Goal: Task Accomplishment & Management: Use online tool/utility

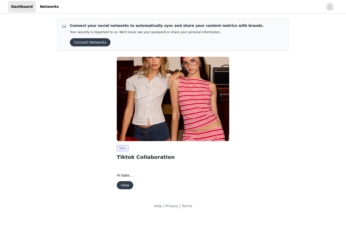
click at [124, 185] on button "View" at bounding box center [125, 185] width 16 height 8
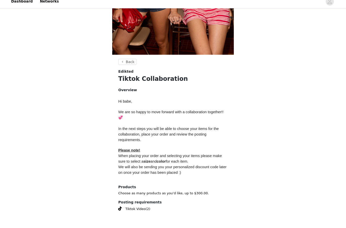
scroll to position [157, 0]
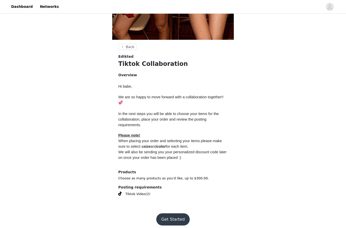
click at [171, 213] on button "Get Started" at bounding box center [173, 219] width 34 height 12
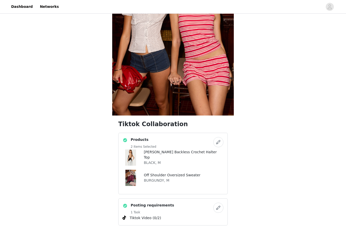
scroll to position [126, 0]
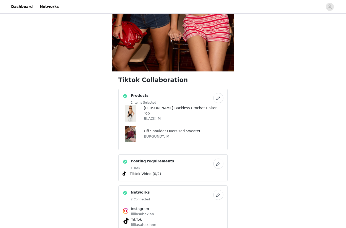
click at [214, 98] on button "button" at bounding box center [218, 98] width 10 height 10
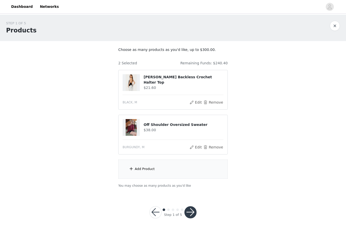
click at [174, 169] on div "Add Product" at bounding box center [172, 169] width 109 height 19
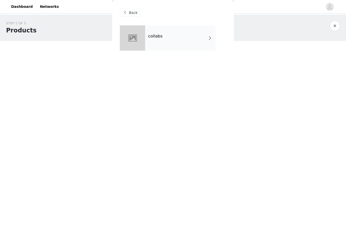
click at [150, 43] on div "collabs" at bounding box center [180, 37] width 70 height 25
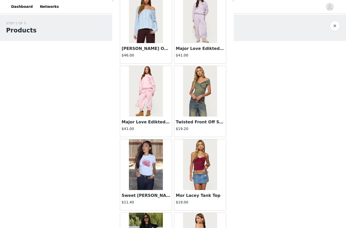
scroll to position [402, 0]
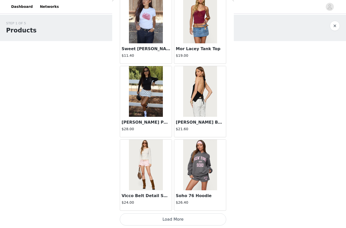
click at [174, 218] on button "Load More" at bounding box center [173, 219] width 106 height 12
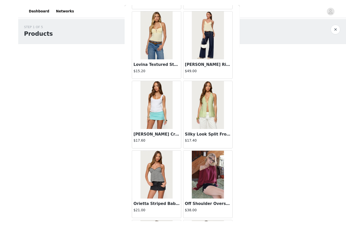
scroll to position [2, 0]
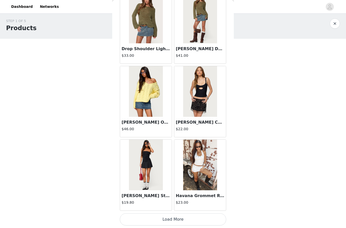
click at [167, 217] on button "Load More" at bounding box center [173, 219] width 106 height 12
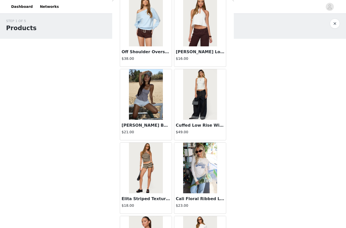
scroll to position [1719, 0]
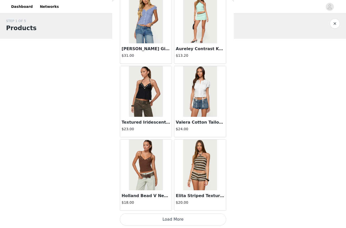
click at [174, 216] on button "Load More" at bounding box center [173, 219] width 106 height 12
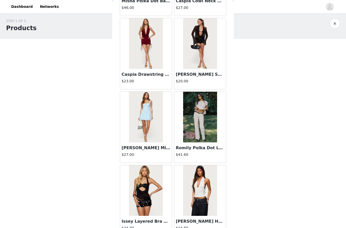
scroll to position [2358, 0]
click at [204, 125] on img at bounding box center [200, 116] width 34 height 51
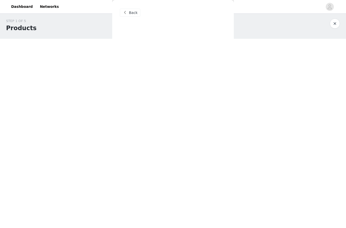
scroll to position [0, 0]
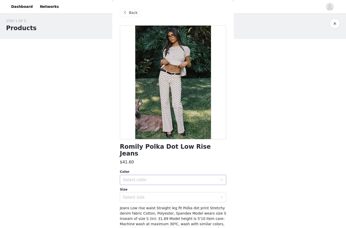
click at [174, 177] on div "Select color" at bounding box center [170, 179] width 95 height 5
click at [167, 183] on li "WHITE" at bounding box center [173, 184] width 106 height 8
click at [167, 195] on div "Select size" at bounding box center [170, 197] width 95 height 5
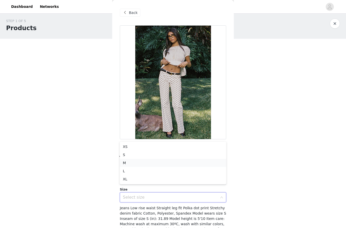
click at [168, 163] on li "M" at bounding box center [173, 163] width 106 height 8
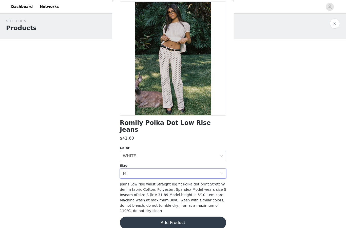
scroll to position [24, 0]
click at [173, 217] on button "Add Product" at bounding box center [173, 223] width 106 height 12
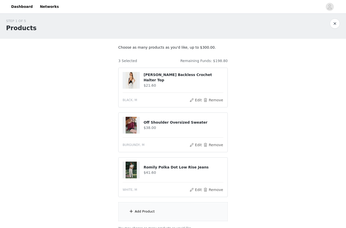
click at [161, 208] on div "Add Product" at bounding box center [172, 211] width 109 height 19
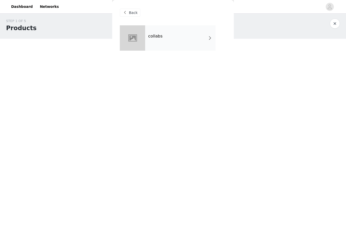
click at [162, 36] on h4 "collabs" at bounding box center [155, 36] width 14 height 5
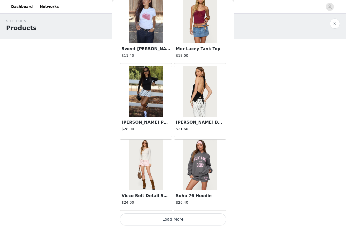
click at [168, 218] on button "Load More" at bounding box center [173, 219] width 106 height 12
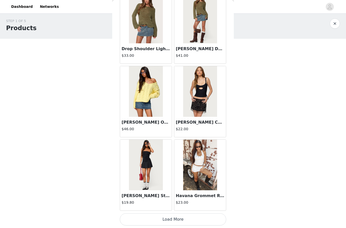
scroll to position [1281, 0]
click at [182, 215] on button "Load More" at bounding box center [173, 219] width 106 height 12
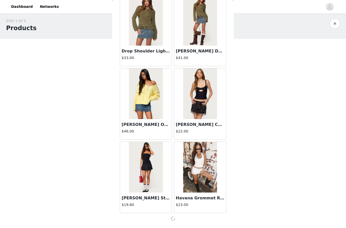
scroll to position [1279, 0]
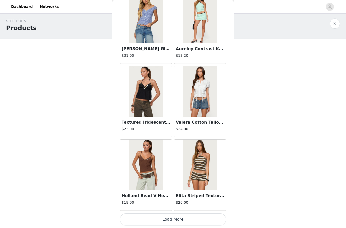
click at [180, 217] on button "Load More" at bounding box center [173, 219] width 106 height 12
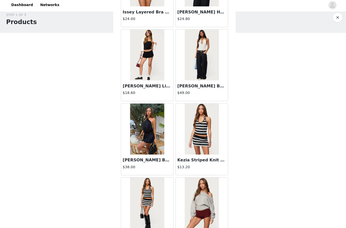
scroll to position [7, 0]
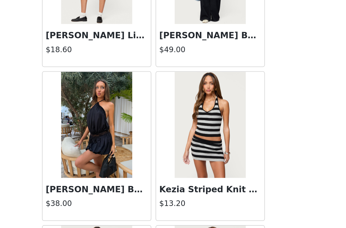
click at [183, 104] on img at bounding box center [200, 129] width 34 height 51
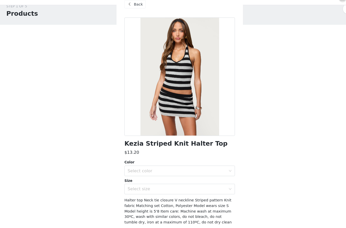
scroll to position [0, 0]
click at [175, 170] on div "Select color" at bounding box center [170, 172] width 95 height 5
click at [169, 180] on li "BLACK" at bounding box center [173, 184] width 106 height 8
click at [169, 188] on div "Select size" at bounding box center [170, 190] width 95 height 5
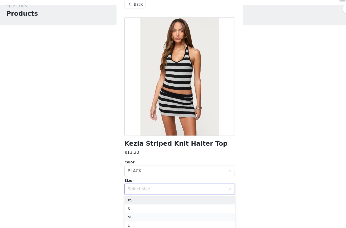
click at [151, 213] on li "M" at bounding box center [173, 217] width 106 height 8
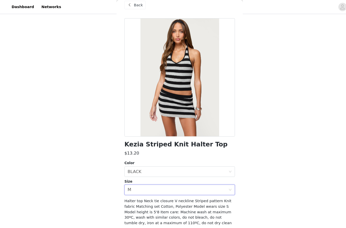
scroll to position [7, 0]
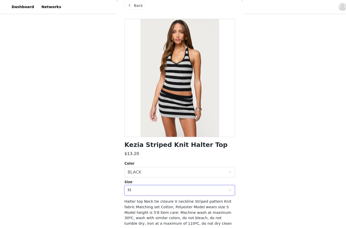
click at [174, 227] on button "Add Product" at bounding box center [173, 227] width 106 height 12
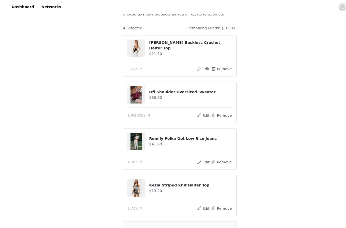
click at [161, 221] on div "Add Product" at bounding box center [172, 222] width 109 height 19
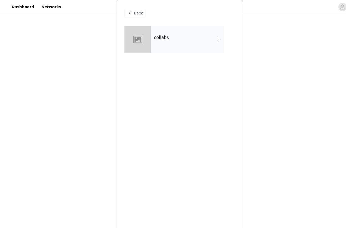
click at [162, 35] on div "collabs" at bounding box center [180, 37] width 70 height 25
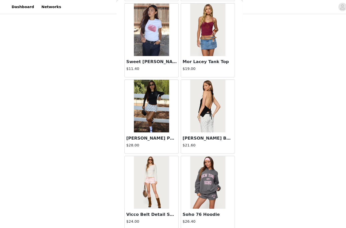
click at [164, 226] on button "Load More" at bounding box center [173, 230] width 106 height 12
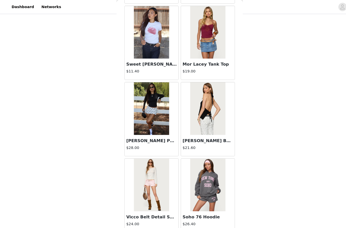
scroll to position [534, 0]
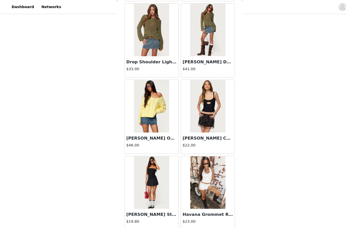
click at [169, 228] on button "Load More" at bounding box center [173, 230] width 106 height 12
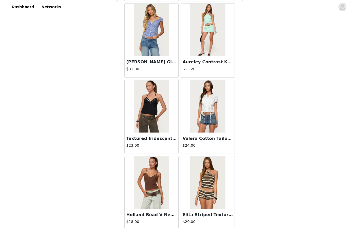
click at [173, 227] on button "Load More" at bounding box center [173, 230] width 106 height 12
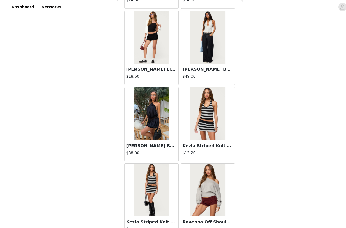
scroll to position [2587, 0]
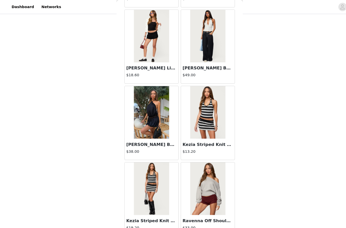
click at [151, 187] on img at bounding box center [146, 181] width 34 height 51
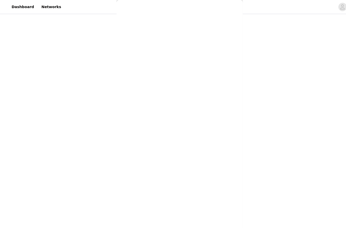
scroll to position [0, 0]
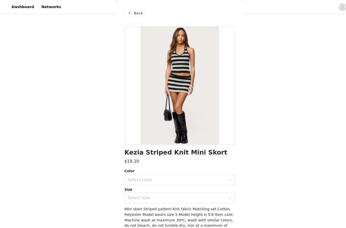
click at [131, 14] on span "Back" at bounding box center [133, 12] width 9 height 5
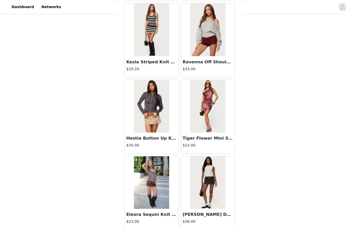
click at [185, 226] on button "Load More" at bounding box center [173, 230] width 106 height 12
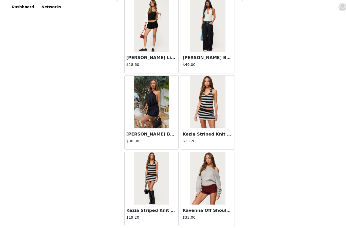
scroll to position [2596, 0]
click at [144, 99] on img at bounding box center [146, 98] width 34 height 51
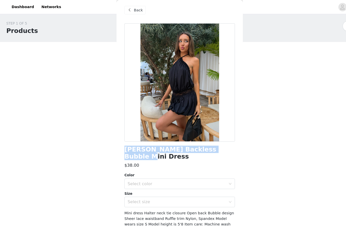
scroll to position [0, 0]
click at [127, 11] on span at bounding box center [125, 10] width 6 height 6
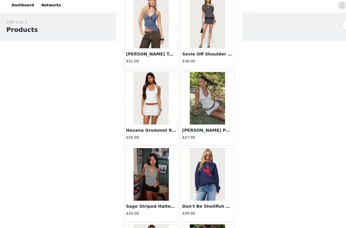
scroll to position [2966, 0]
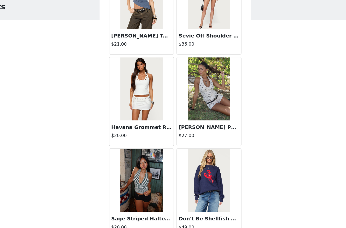
click at [183, 81] on img at bounding box center [200, 96] width 34 height 51
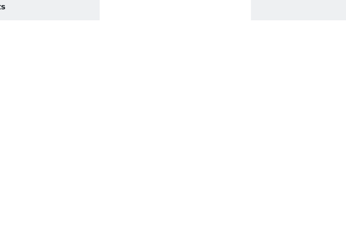
scroll to position [0, 0]
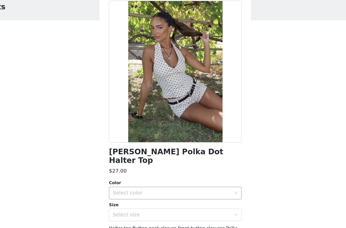
click at [123, 175] on div "Select color" at bounding box center [171, 180] width 97 height 10
click at [120, 180] on li "CREAM" at bounding box center [173, 184] width 106 height 8
click at [123, 195] on div "Select size" at bounding box center [170, 197] width 95 height 5
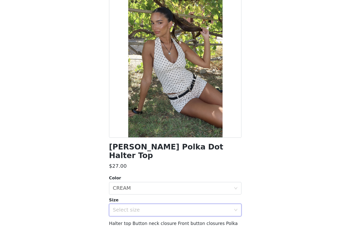
scroll to position [19, 0]
click at [123, 195] on div "Select size" at bounding box center [170, 197] width 95 height 5
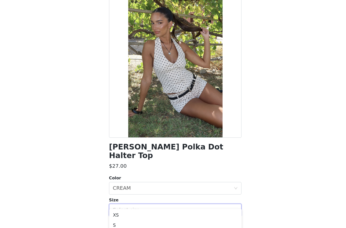
click at [120, 213] on li "M" at bounding box center [173, 217] width 106 height 8
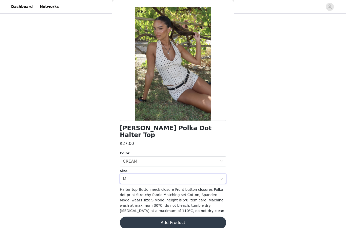
scroll to position [18, 0]
click at [184, 217] on button "Add Product" at bounding box center [173, 223] width 106 height 12
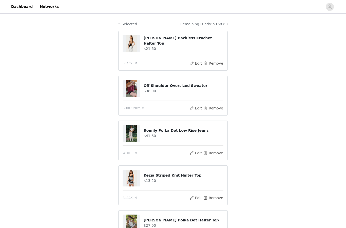
click at [267, 163] on div "STEP 1 OF 5 Products Choose as many products as you'd like, up to $300.00. 5 Se…" at bounding box center [173, 133] width 346 height 314
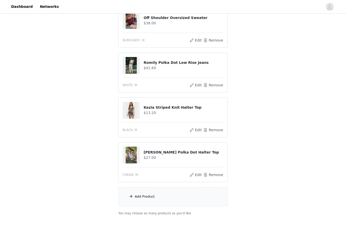
scroll to position [116, 0]
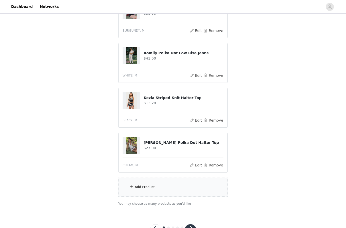
click at [175, 187] on div "Add Product" at bounding box center [172, 187] width 109 height 19
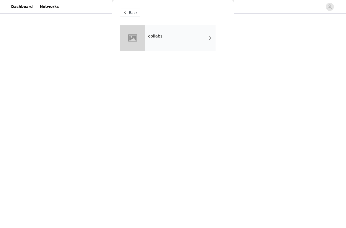
click at [167, 38] on div "collabs" at bounding box center [180, 37] width 70 height 25
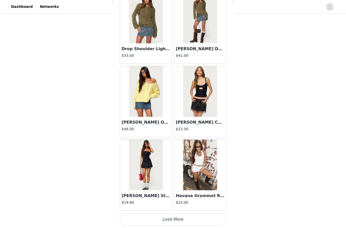
scroll to position [1281, 0]
click at [181, 217] on button "Load More" at bounding box center [173, 219] width 106 height 12
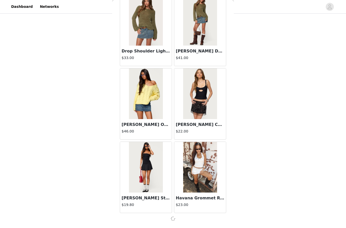
scroll to position [1279, 0]
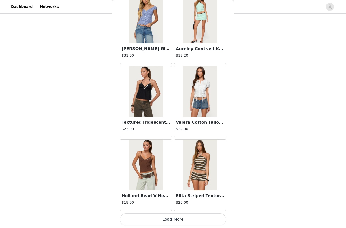
click at [177, 218] on button "Load More" at bounding box center [173, 219] width 106 height 12
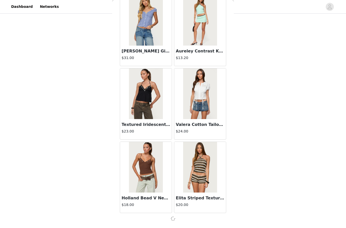
scroll to position [2014, 0]
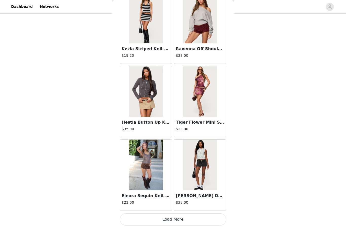
click at [187, 216] on button "Load More" at bounding box center [173, 219] width 106 height 12
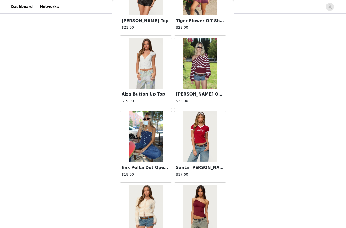
scroll to position [3219, 0]
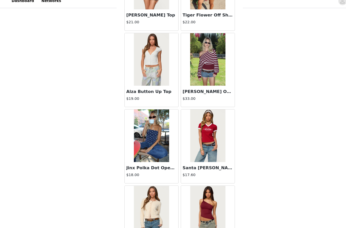
click at [201, 68] on img at bounding box center [200, 63] width 34 height 51
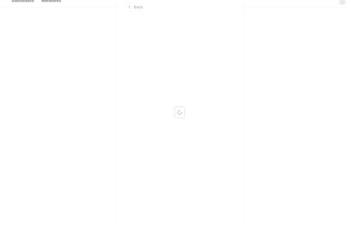
scroll to position [0, 0]
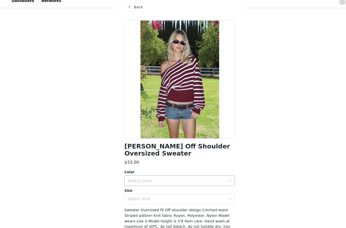
click at [169, 177] on div "Select color" at bounding box center [170, 179] width 95 height 5
click at [159, 180] on li "BURGUNDY" at bounding box center [173, 184] width 106 height 8
click at [159, 195] on div "Select size" at bounding box center [170, 197] width 95 height 5
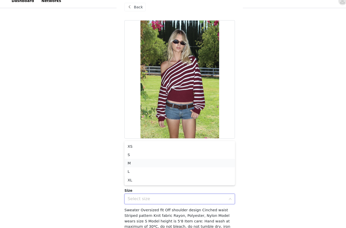
click at [155, 159] on li "M" at bounding box center [173, 163] width 106 height 8
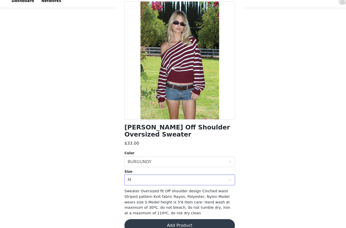
scroll to position [18, 0]
click at [169, 217] on button "Add Product" at bounding box center [173, 223] width 106 height 12
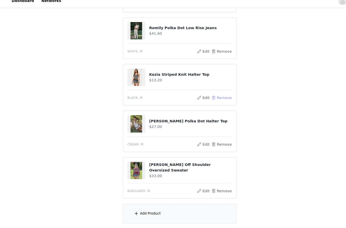
click at [208, 97] on button "Remove" at bounding box center [213, 100] width 20 height 6
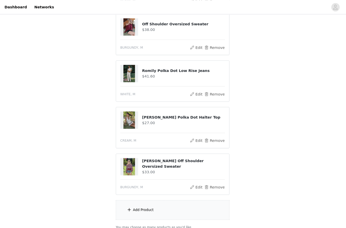
scroll to position [126, 0]
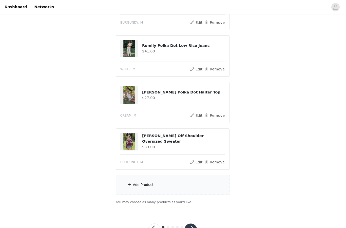
click at [160, 180] on div "Add Product" at bounding box center [172, 177] width 109 height 19
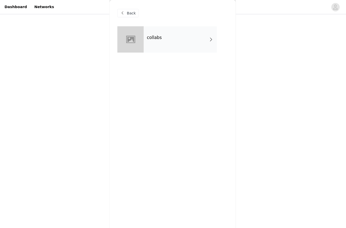
click at [164, 38] on div "collabs" at bounding box center [180, 37] width 70 height 25
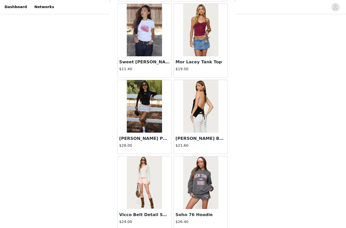
click at [170, 228] on button "Load More" at bounding box center [173, 230] width 106 height 12
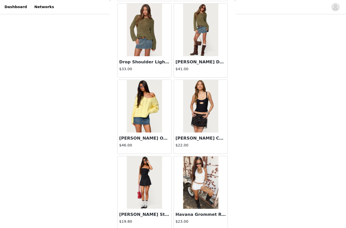
click at [163, 226] on button "Load More" at bounding box center [173, 230] width 106 height 12
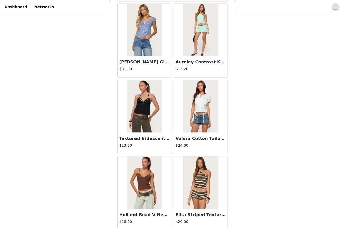
click at [169, 227] on button "Load More" at bounding box center [173, 230] width 106 height 12
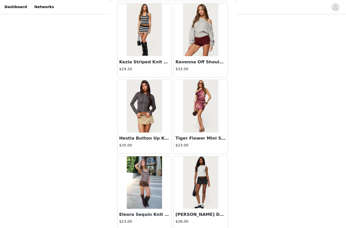
click at [166, 227] on button "Load More" at bounding box center [173, 230] width 106 height 12
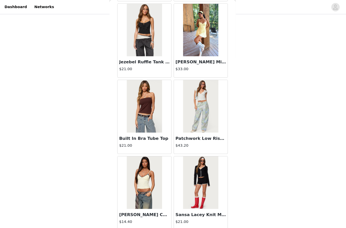
click at [168, 227] on button "Load More" at bounding box center [173, 230] width 106 height 12
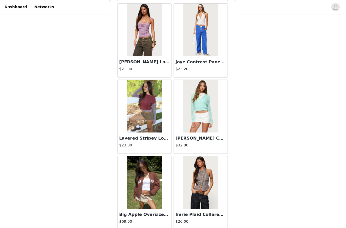
click at [168, 228] on button "Load More" at bounding box center [173, 230] width 106 height 12
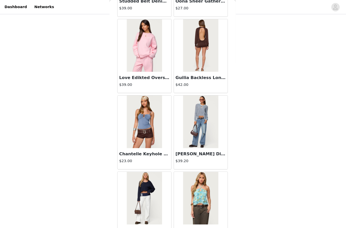
scroll to position [126, 0]
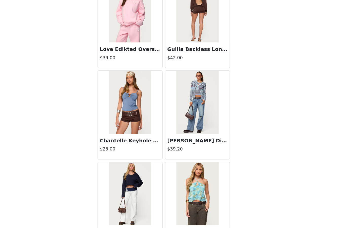
click at [183, 92] on img at bounding box center [200, 117] width 34 height 51
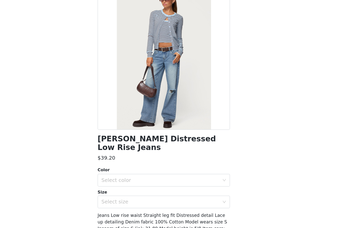
scroll to position [0, 0]
click at [153, 93] on div at bounding box center [173, 82] width 106 height 114
click at [127, 177] on div "Select color" at bounding box center [170, 179] width 95 height 5
click at [120, 180] on li "LIGHT BLUE" at bounding box center [173, 184] width 106 height 8
click at [123, 195] on div "Select size" at bounding box center [170, 197] width 95 height 5
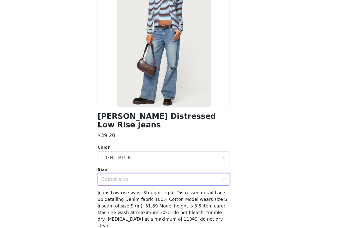
scroll to position [18, 0]
click at [123, 177] on div "Select size" at bounding box center [170, 179] width 95 height 5
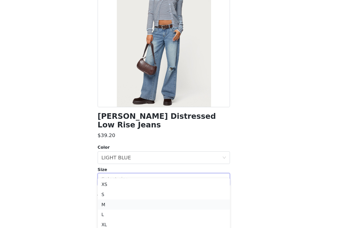
click at [120, 195] on li "M" at bounding box center [173, 199] width 106 height 8
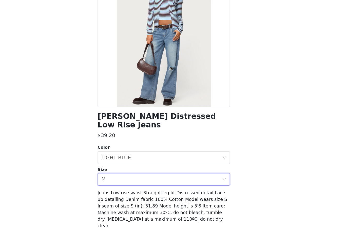
click at [120, 222] on button "Add Product" at bounding box center [173, 228] width 106 height 12
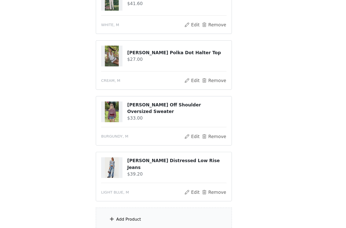
scroll to position [182, 0]
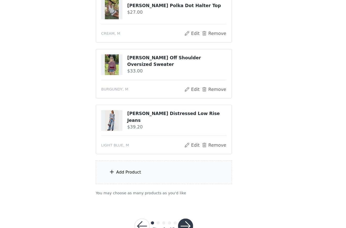
click at [142, 157] on div "Add Product" at bounding box center [172, 166] width 109 height 19
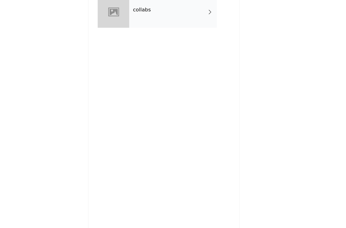
click at [145, 25] on div "collabs" at bounding box center [180, 37] width 70 height 25
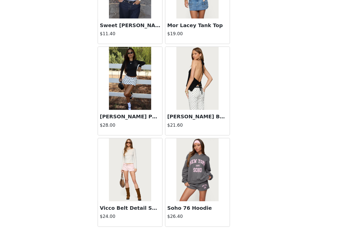
click at [129, 213] on button "Load More" at bounding box center [173, 219] width 106 height 12
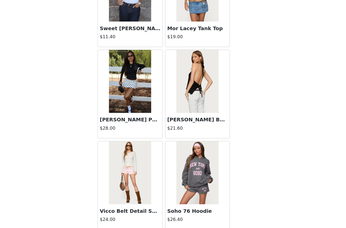
scroll to position [545, 0]
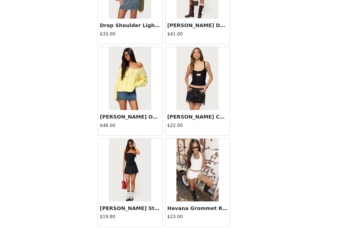
click at [132, 213] on button "Load More" at bounding box center [173, 219] width 106 height 12
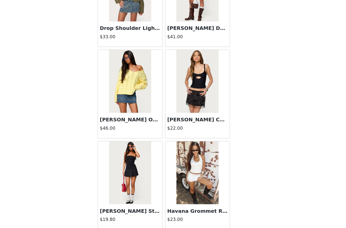
scroll to position [1279, 0]
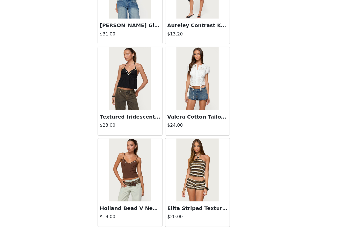
click at [144, 213] on button "Load More" at bounding box center [173, 219] width 106 height 12
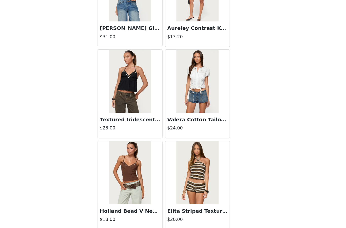
scroll to position [2014, 0]
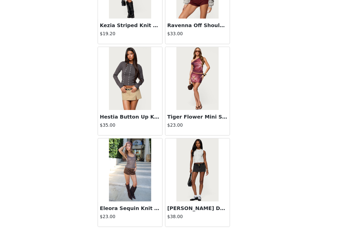
click at [130, 213] on button "Load More" at bounding box center [173, 219] width 106 height 12
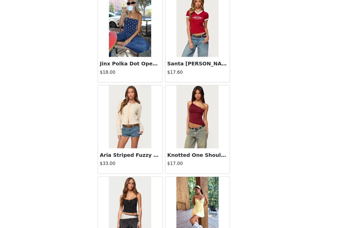
scroll to position [3307, 0]
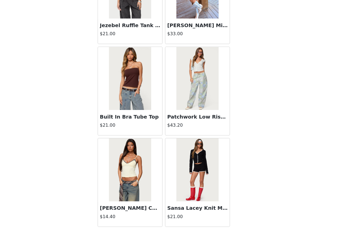
click at [143, 213] on button "Load More" at bounding box center [173, 219] width 106 height 12
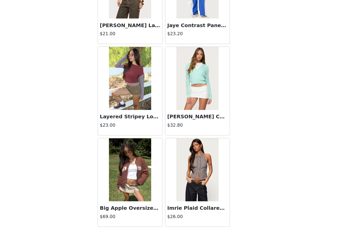
click at [136, 213] on button "Load More" at bounding box center [173, 219] width 106 height 12
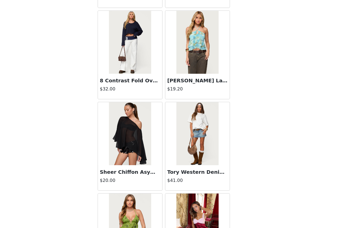
scroll to position [4840, 0]
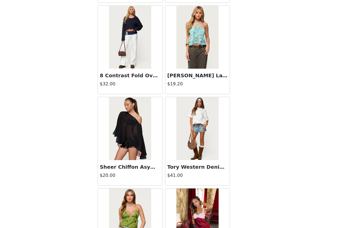
click at [129, 109] on img at bounding box center [146, 131] width 34 height 51
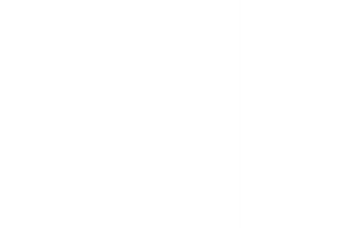
scroll to position [0, 0]
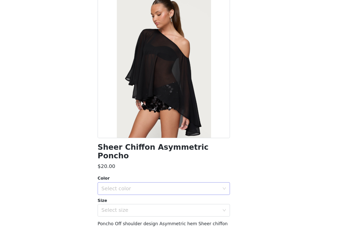
click at [141, 177] on div "Select color" at bounding box center [170, 179] width 95 height 5
click at [131, 180] on li "BLACK" at bounding box center [173, 184] width 106 height 8
click at [129, 195] on div "Select size" at bounding box center [170, 197] width 95 height 5
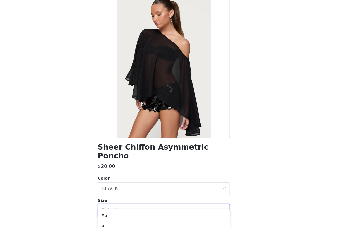
click at [120, 213] on li "M" at bounding box center [173, 217] width 106 height 8
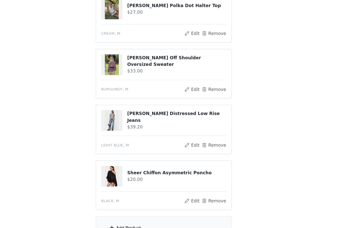
click at [135, 209] on div "Add Product" at bounding box center [145, 211] width 20 height 5
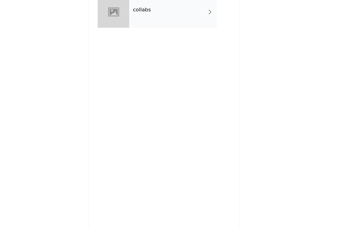
click at [145, 25] on div "collabs" at bounding box center [180, 37] width 70 height 25
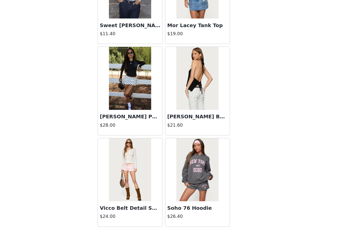
click at [120, 213] on button "Load More" at bounding box center [173, 219] width 106 height 12
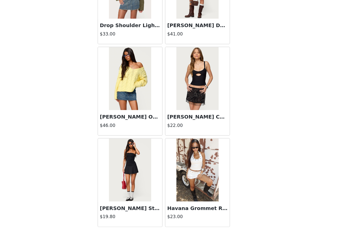
click at [120, 213] on button "Load More" at bounding box center [173, 219] width 106 height 12
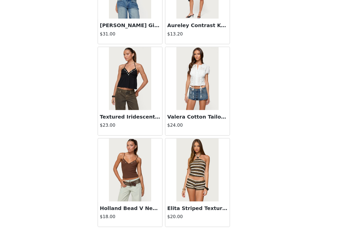
click at [131, 213] on button "Load More" at bounding box center [173, 219] width 106 height 12
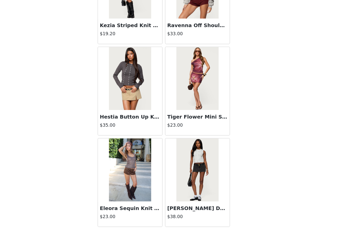
scroll to position [2748, 0]
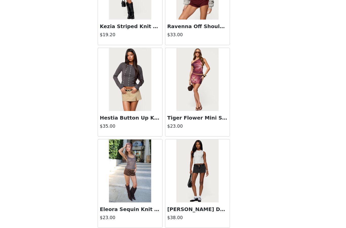
click at [136, 214] on button "Load More" at bounding box center [173, 220] width 106 height 12
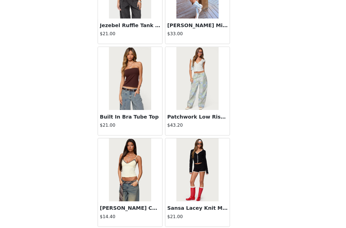
scroll to position [3485, 0]
click at [138, 213] on button "Load More" at bounding box center [173, 219] width 106 height 12
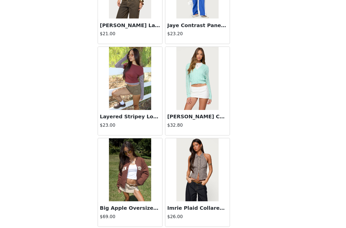
click at [139, 213] on button "Load More" at bounding box center [173, 219] width 106 height 12
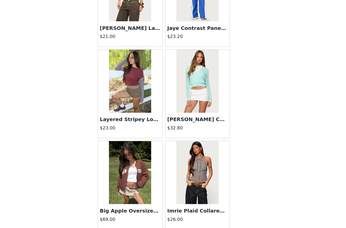
scroll to position [4217, 0]
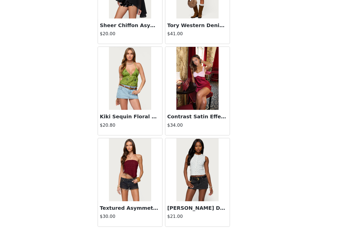
click at [143, 213] on button "Load More" at bounding box center [173, 219] width 106 height 12
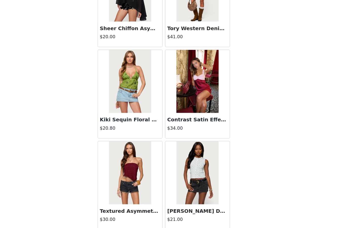
scroll to position [4951, 0]
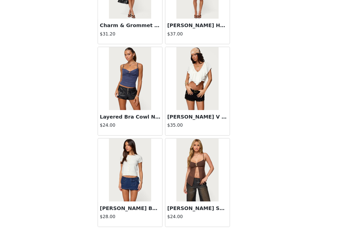
click at [142, 213] on button "Load More" at bounding box center [173, 219] width 106 height 12
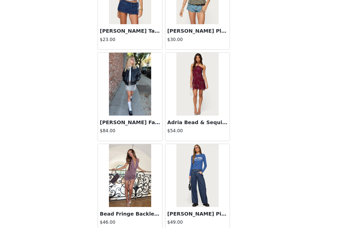
scroll to position [6050, 0]
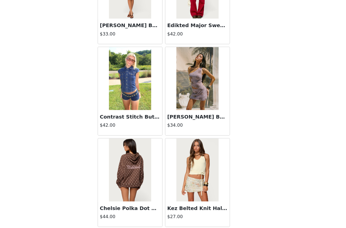
click at [140, 213] on button "Load More" at bounding box center [173, 219] width 106 height 12
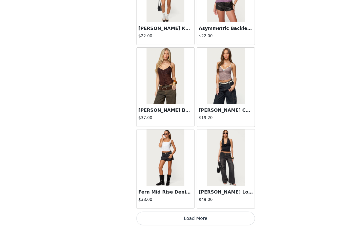
scroll to position [226, 0]
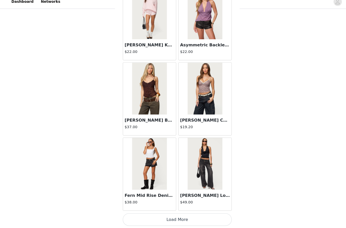
click at [161, 213] on button "Load More" at bounding box center [173, 219] width 106 height 12
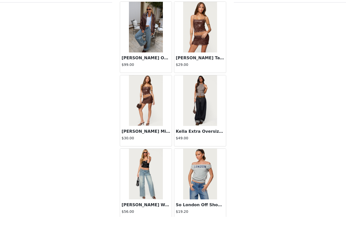
scroll to position [206, 0]
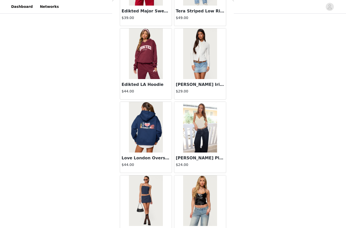
scroll to position [8596, 0]
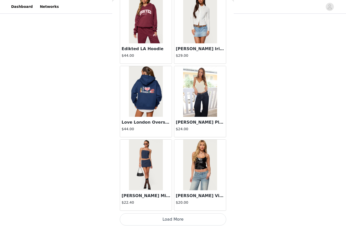
click at [174, 216] on button "Load More" at bounding box center [173, 219] width 106 height 12
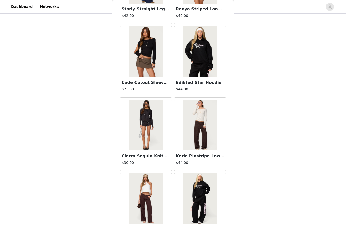
scroll to position [9340, 0]
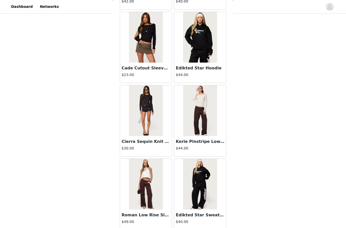
click at [152, 118] on img at bounding box center [146, 110] width 34 height 51
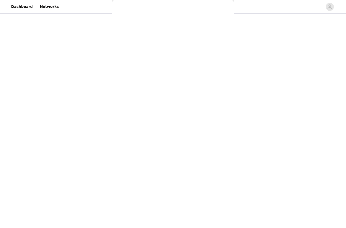
scroll to position [0, 0]
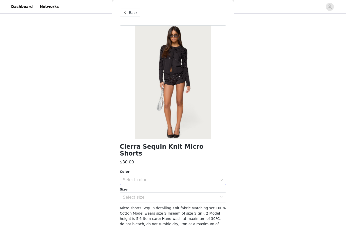
click at [169, 177] on div "Select color" at bounding box center [170, 179] width 95 height 5
click at [155, 184] on li "DARK-GRAY" at bounding box center [173, 184] width 106 height 8
click at [155, 195] on div "Select size" at bounding box center [170, 197] width 95 height 5
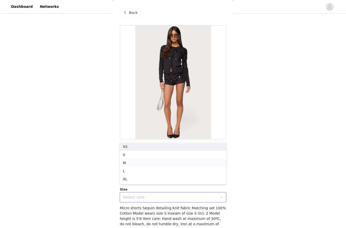
click at [155, 164] on li "M" at bounding box center [173, 163] width 106 height 8
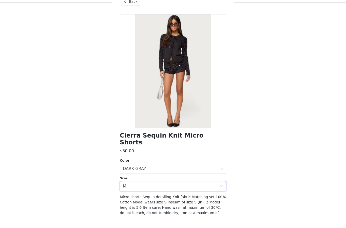
scroll to position [206, 0]
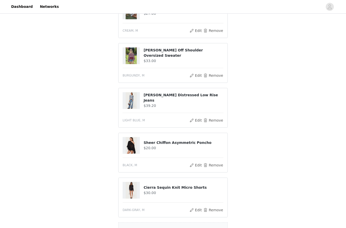
click at [153, 228] on div "Add Product" at bounding box center [145, 231] width 20 height 5
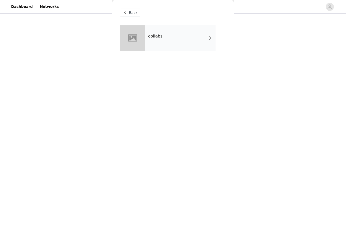
click at [173, 40] on div "collabs" at bounding box center [180, 37] width 70 height 25
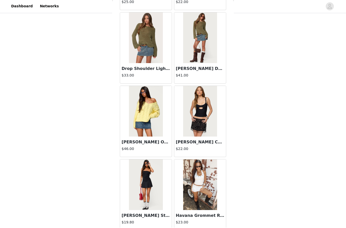
scroll to position [251, 0]
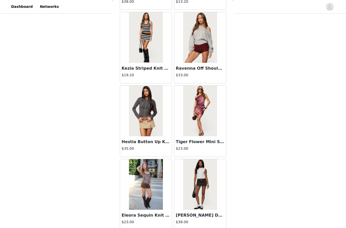
scroll to position [2730, 0]
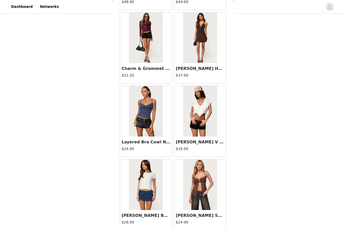
scroll to position [5667, 0]
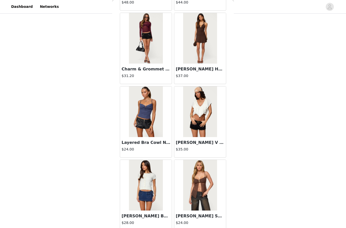
click at [154, 195] on img at bounding box center [146, 185] width 34 height 51
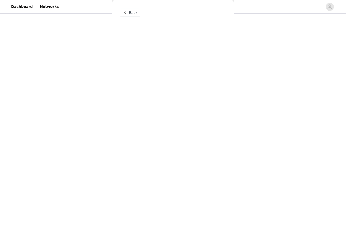
scroll to position [0, 0]
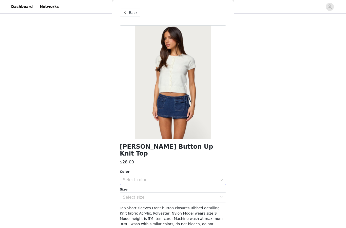
click at [182, 177] on div "Select color" at bounding box center [170, 179] width 95 height 5
click at [171, 184] on li "WHITE" at bounding box center [173, 184] width 106 height 8
click at [167, 195] on div "Select size" at bounding box center [170, 197] width 95 height 5
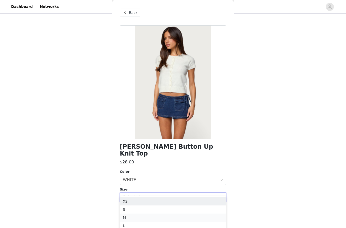
click at [155, 218] on li "M" at bounding box center [173, 217] width 106 height 8
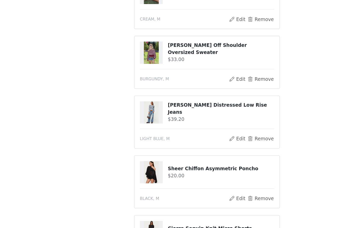
scroll to position [181, 0]
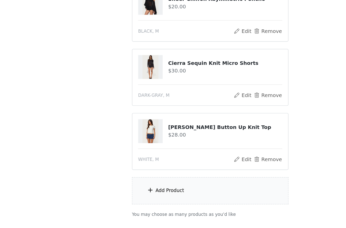
click at [130, 178] on div "Add Product" at bounding box center [172, 187] width 109 height 19
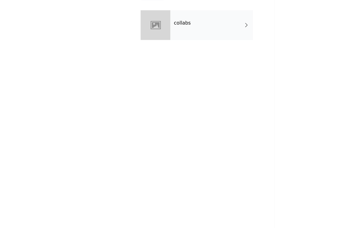
click at [161, 27] on div "collabs" at bounding box center [180, 37] width 70 height 25
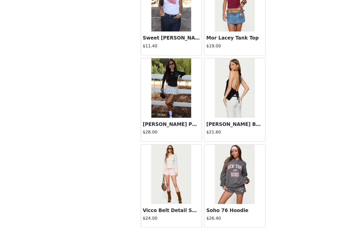
click at [163, 213] on button "Load More" at bounding box center [173, 219] width 106 height 12
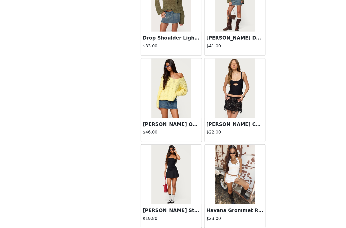
click at [163, 213] on button "Load More" at bounding box center [173, 219] width 106 height 12
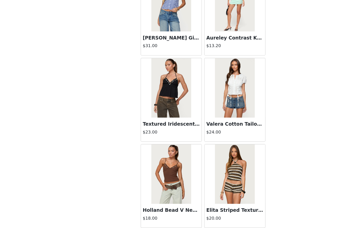
scroll to position [2016, 0]
click at [168, 213] on button "Load More" at bounding box center [173, 219] width 106 height 12
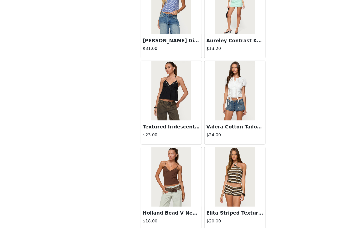
scroll to position [316, 0]
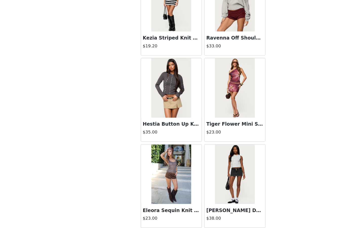
click at [168, 213] on button "Load More" at bounding box center [173, 219] width 106 height 12
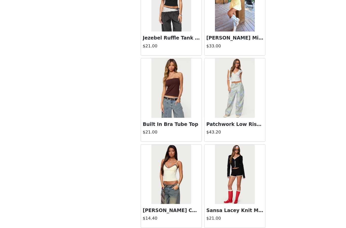
click at [168, 213] on button "Load More" at bounding box center [173, 219] width 106 height 12
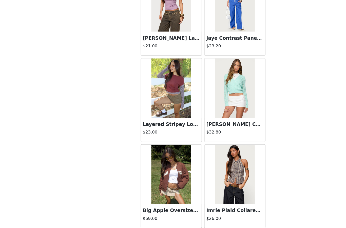
click at [171, 213] on button "Load More" at bounding box center [173, 219] width 106 height 12
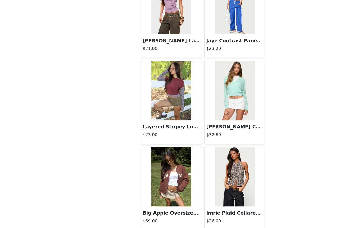
scroll to position [4217, 0]
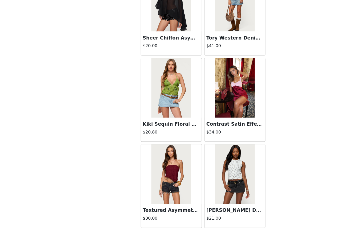
click at [178, 213] on button "Load More" at bounding box center [173, 219] width 106 height 12
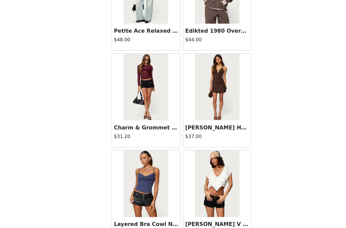
scroll to position [5593, 0]
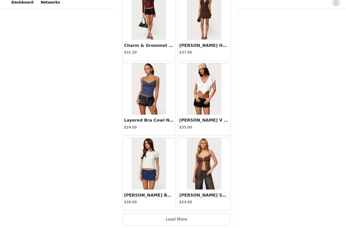
click at [184, 213] on button "Load More" at bounding box center [173, 219] width 106 height 12
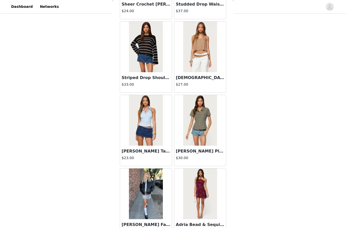
scroll to position [5953, 0]
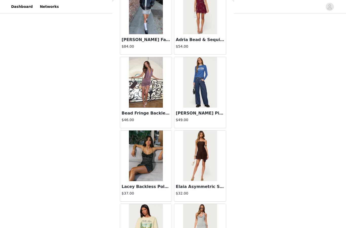
scroll to position [296, 0]
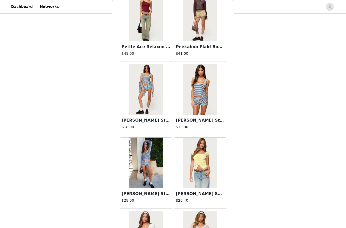
scroll to position [6791, 0]
click at [204, 92] on img at bounding box center [200, 89] width 34 height 51
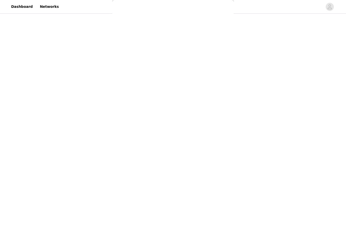
scroll to position [0, 0]
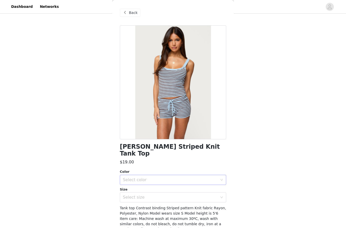
click at [175, 177] on div "Select color" at bounding box center [170, 179] width 95 height 5
click at [153, 181] on li "LIGHT BLUE" at bounding box center [173, 184] width 106 height 8
click at [156, 195] on div "Select size" at bounding box center [170, 197] width 95 height 5
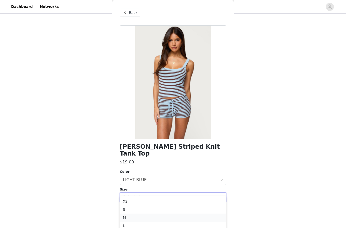
click at [144, 216] on li "M" at bounding box center [173, 217] width 106 height 8
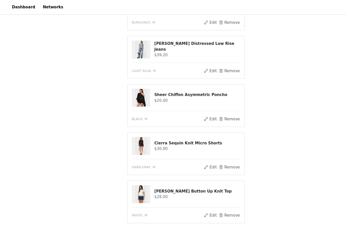
scroll to position [261, 0]
